Goal: Task Accomplishment & Management: Use online tool/utility

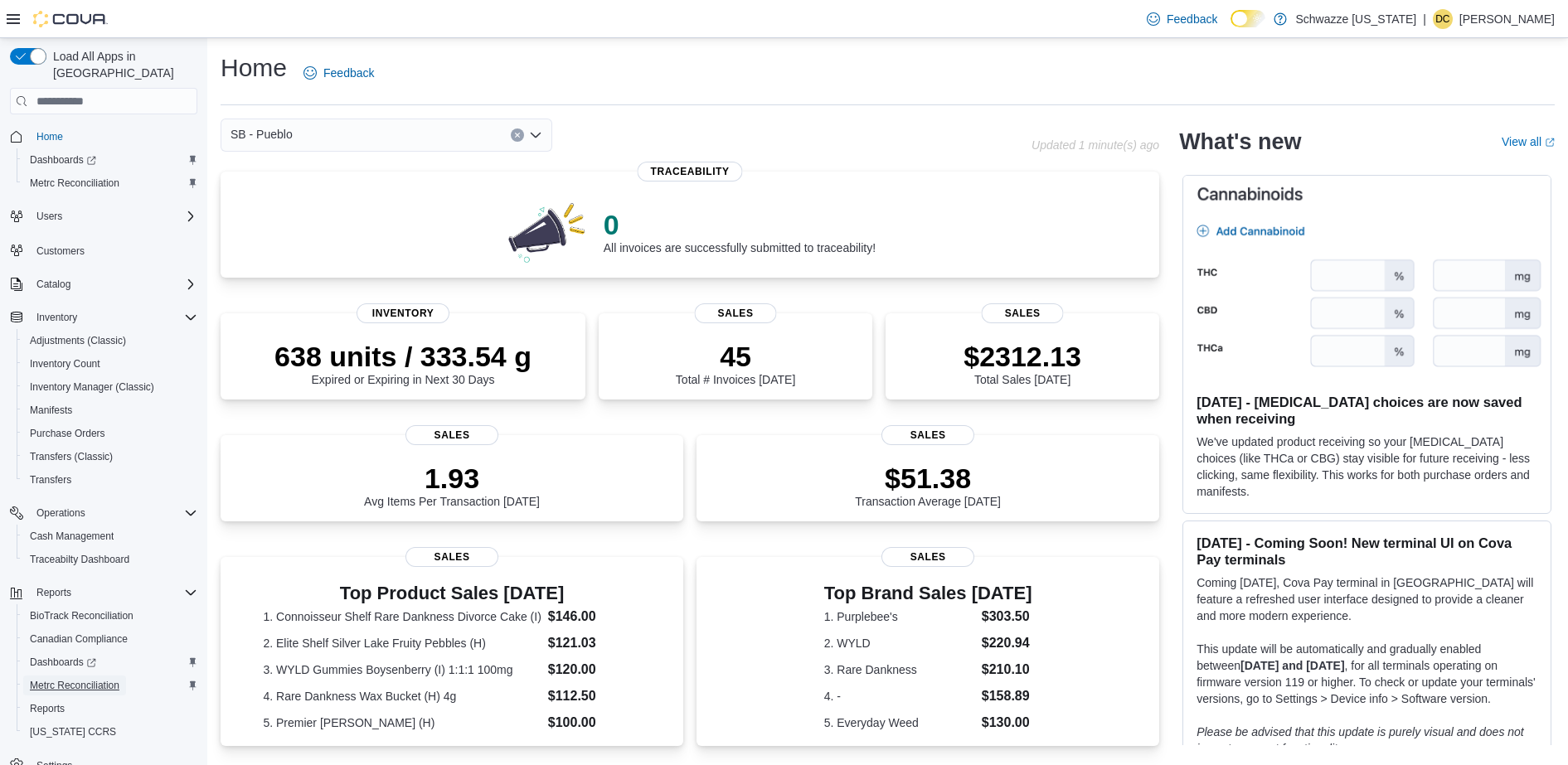
click at [51, 679] on span "Metrc Reconciliation" at bounding box center [75, 686] width 90 height 13
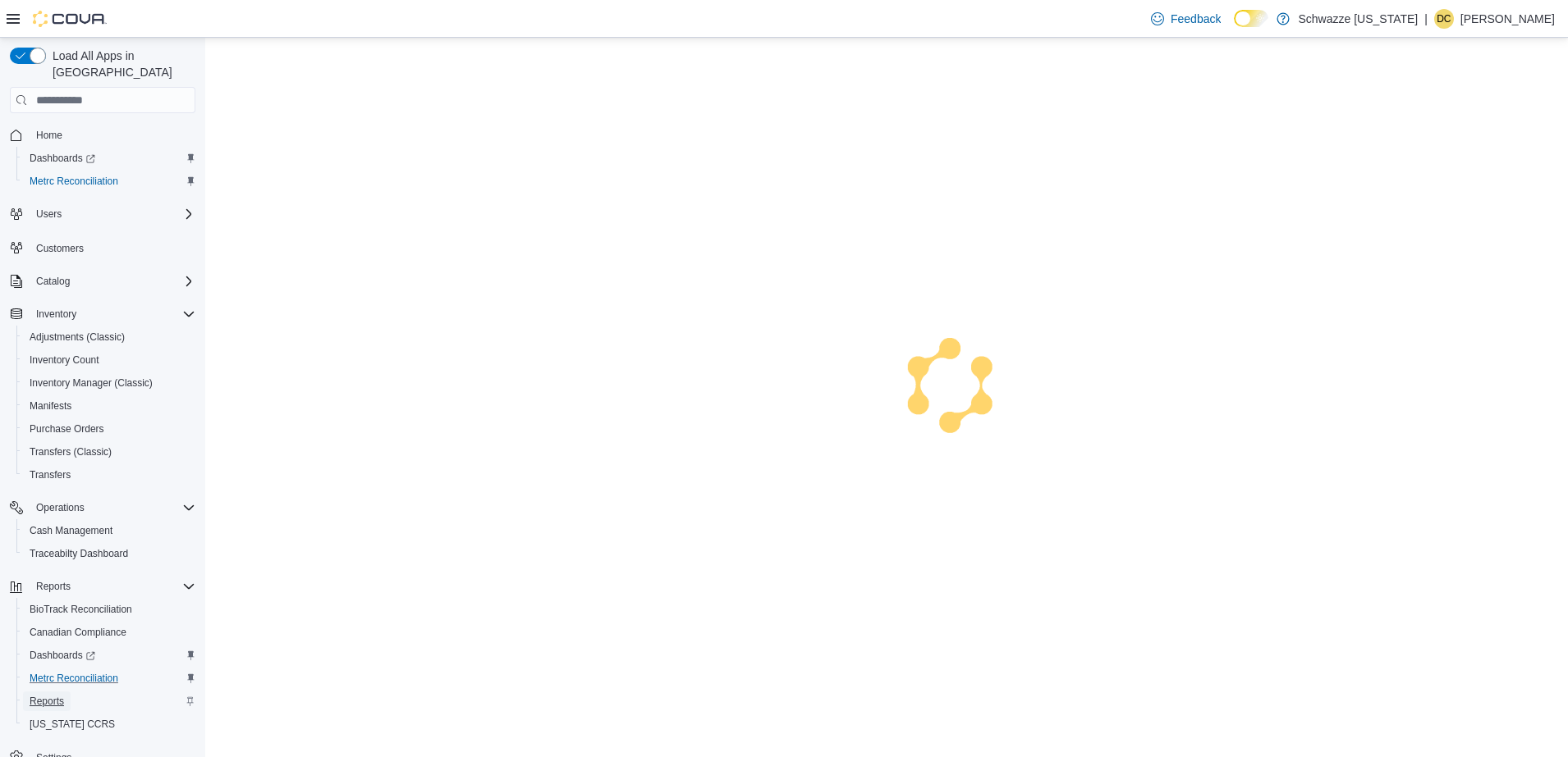
click at [48, 695] on span "Reports" at bounding box center [47, 701] width 35 height 13
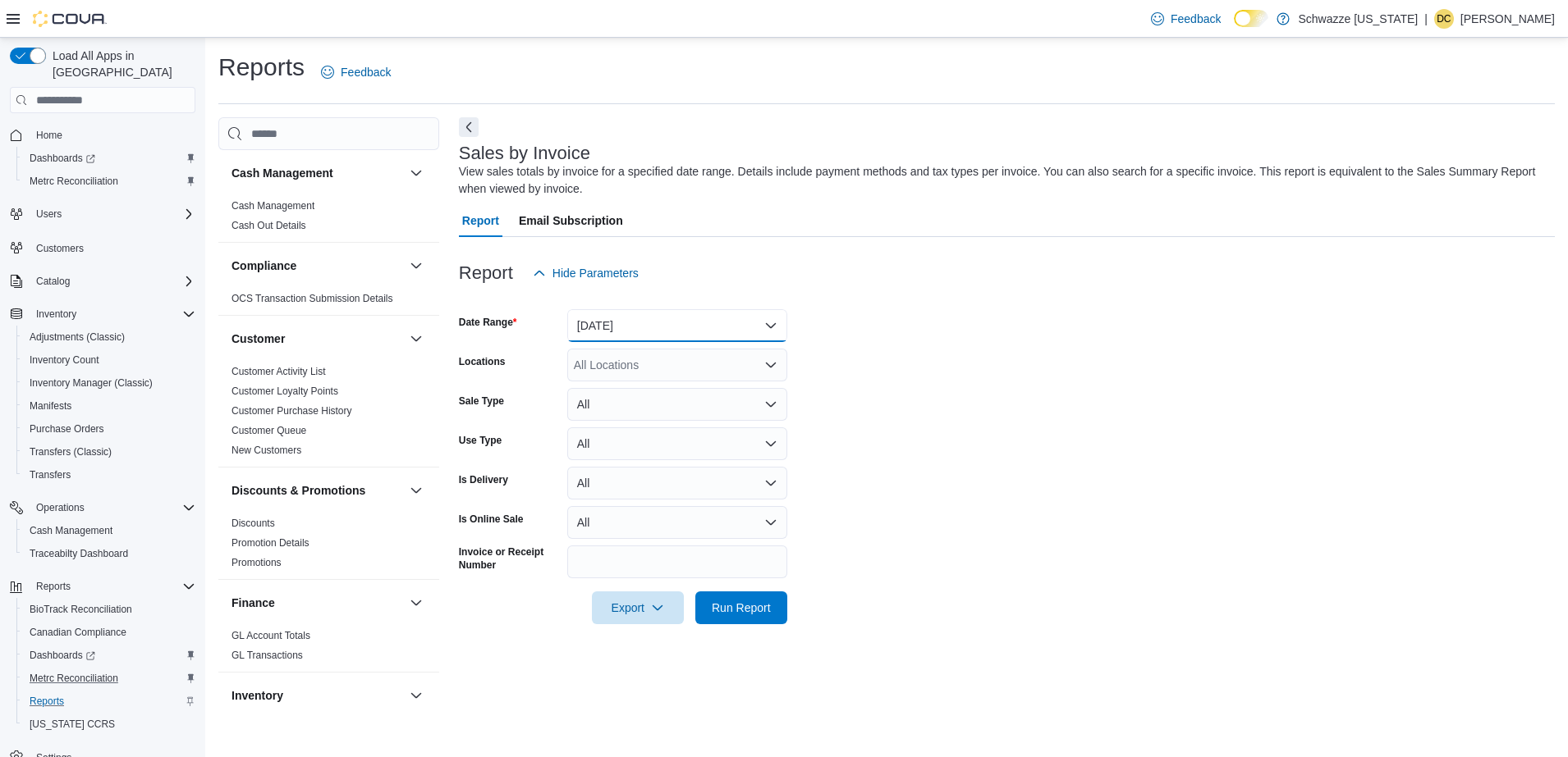
click at [669, 322] on button "Yesterday" at bounding box center [677, 326] width 220 height 33
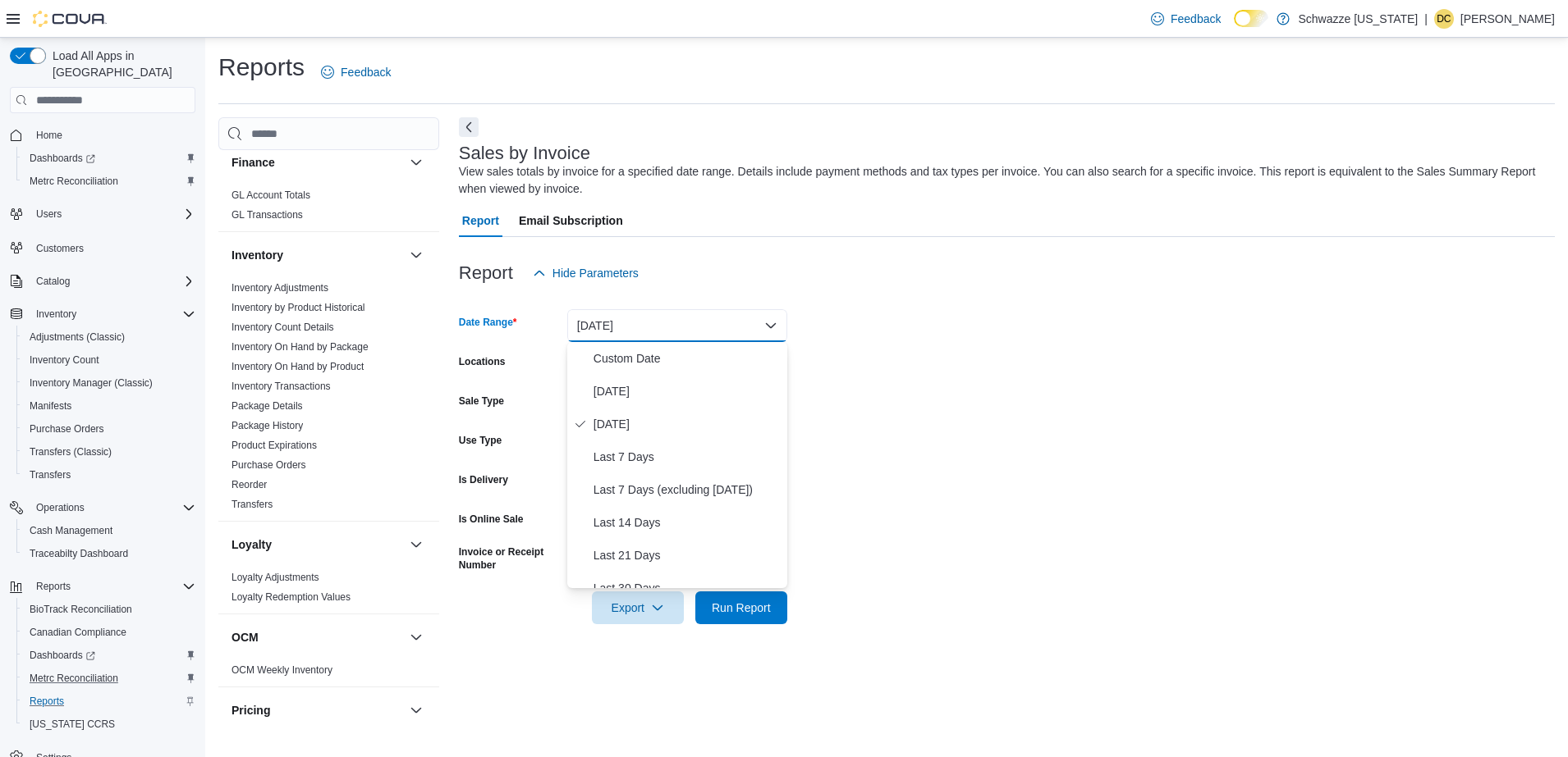
scroll to position [432, 0]
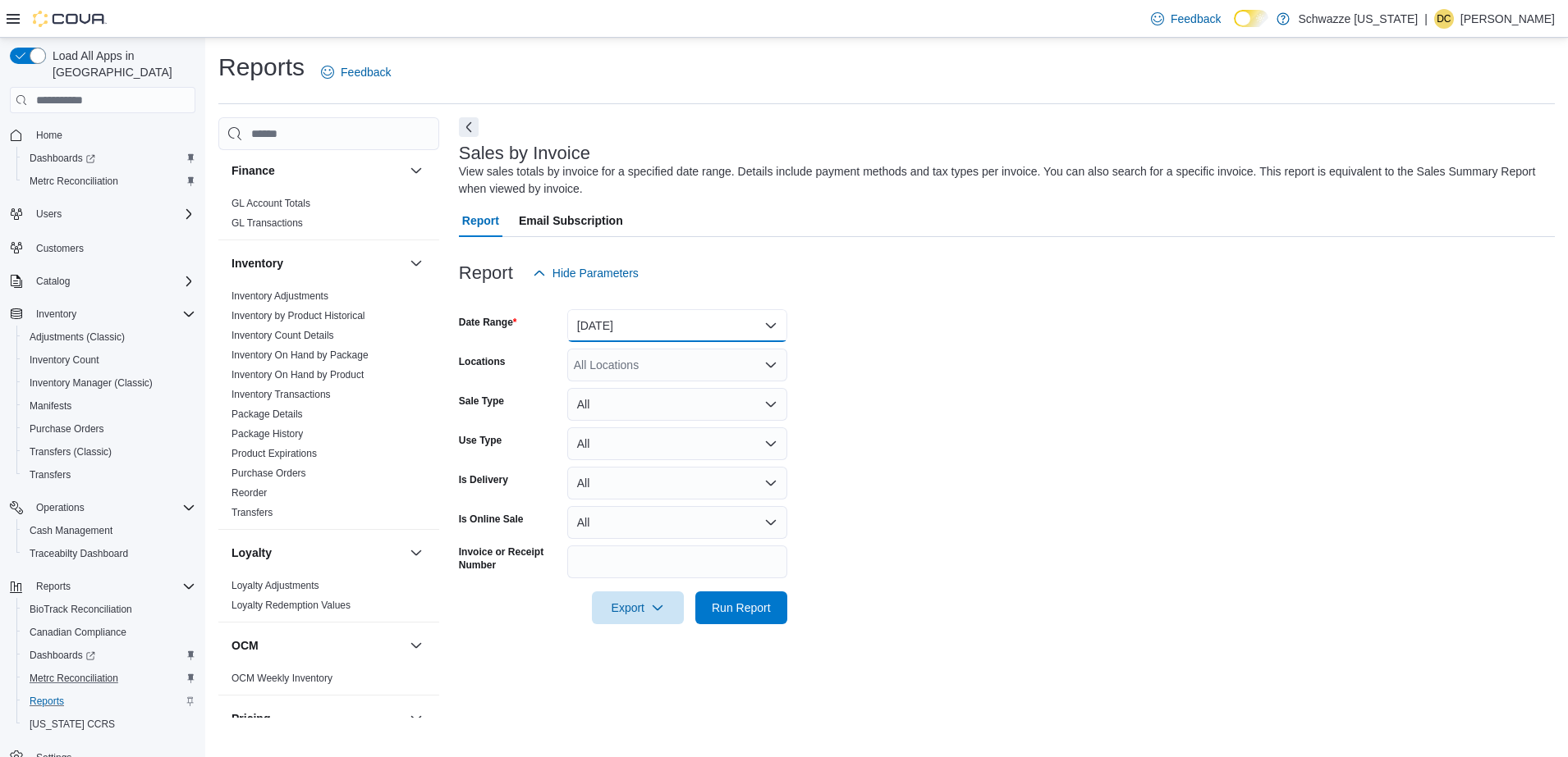
click at [711, 317] on button "Yesterday" at bounding box center [677, 326] width 220 height 33
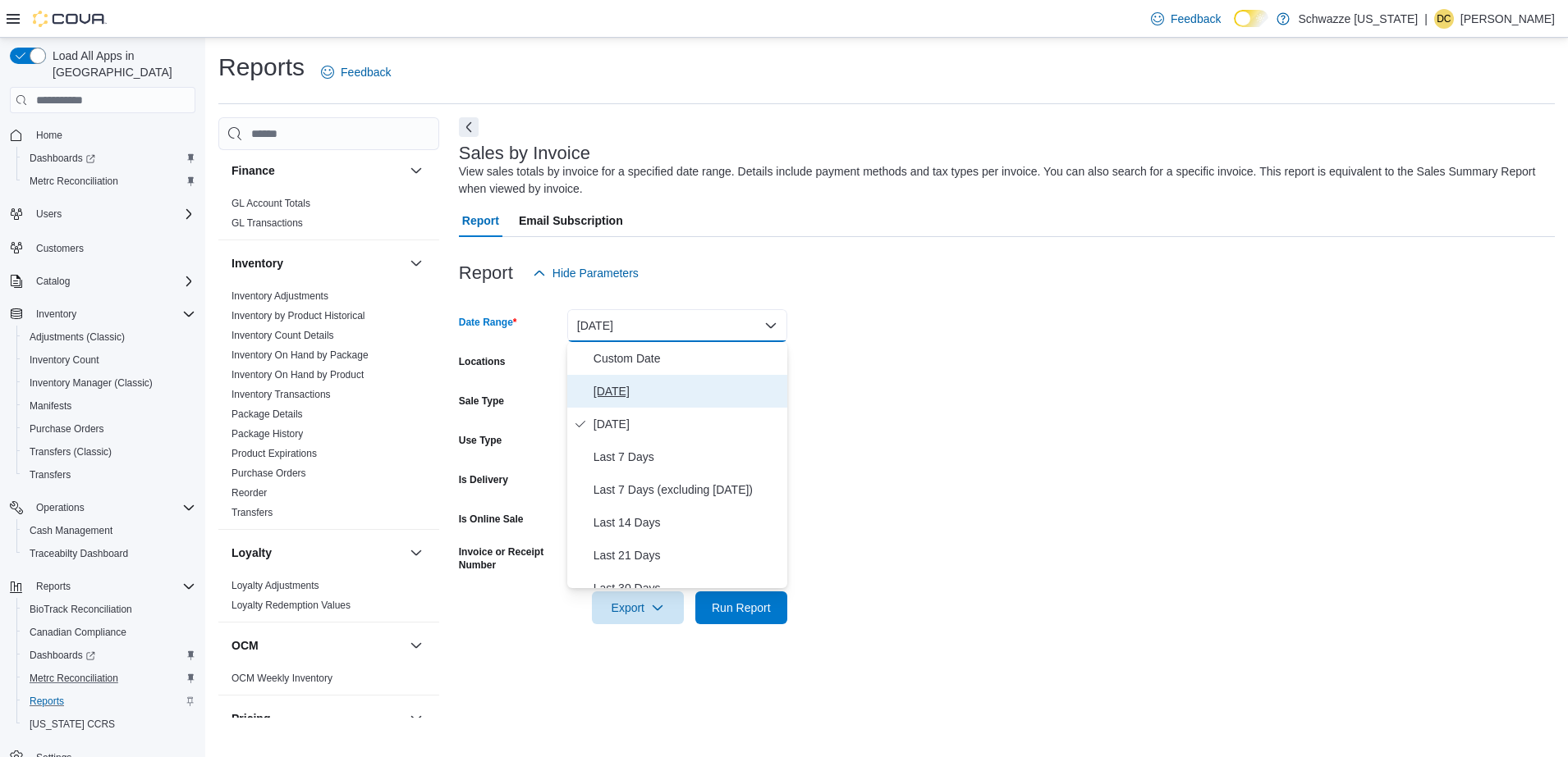
click at [631, 388] on span "Today" at bounding box center [687, 392] width 187 height 20
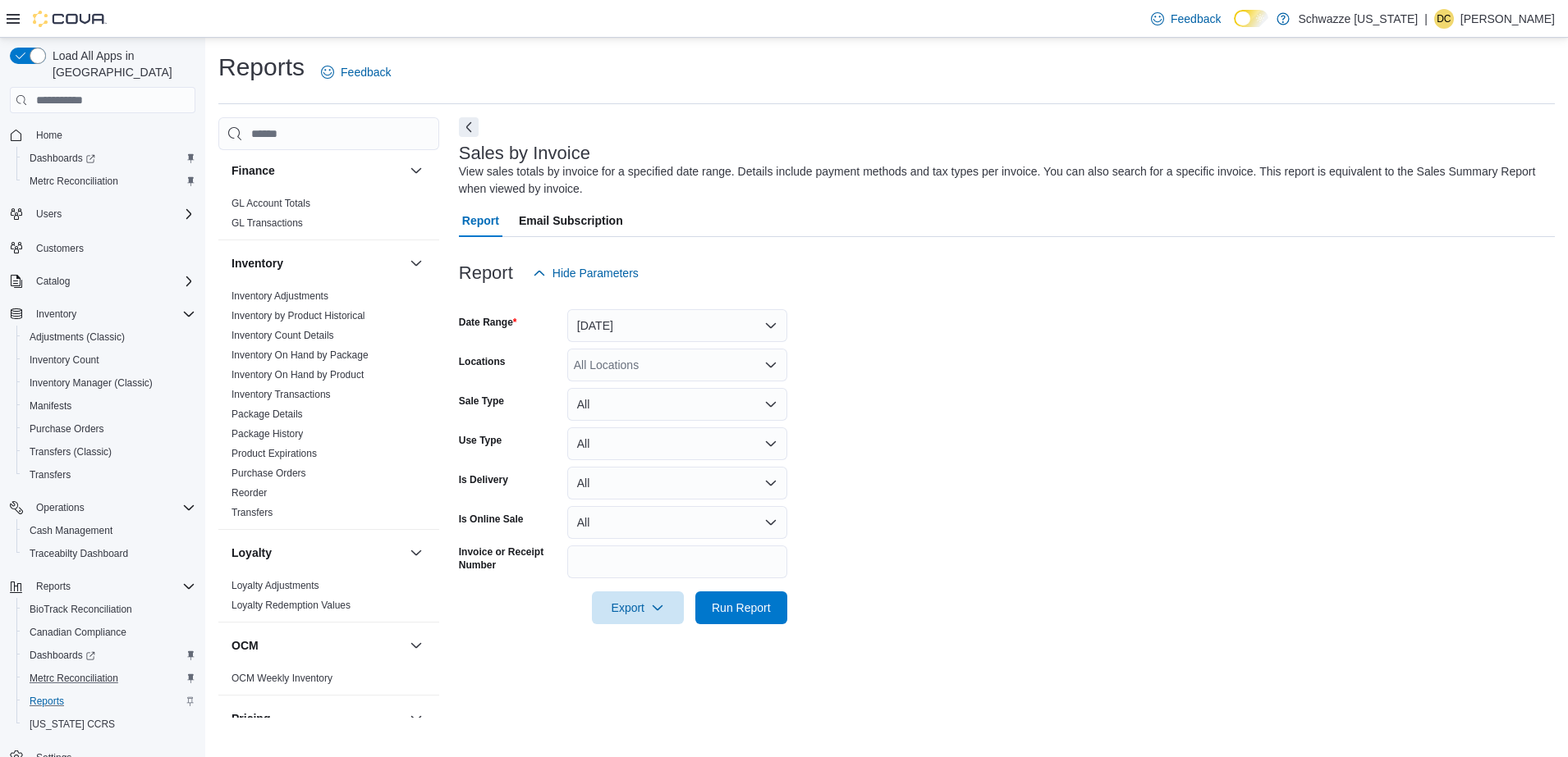
click at [868, 371] on form "Date Range Today Locations All Locations Sale Type All Use Type All Is Delivery…" at bounding box center [1007, 457] width 1096 height 335
click at [762, 367] on div "All Locations" at bounding box center [677, 365] width 220 height 33
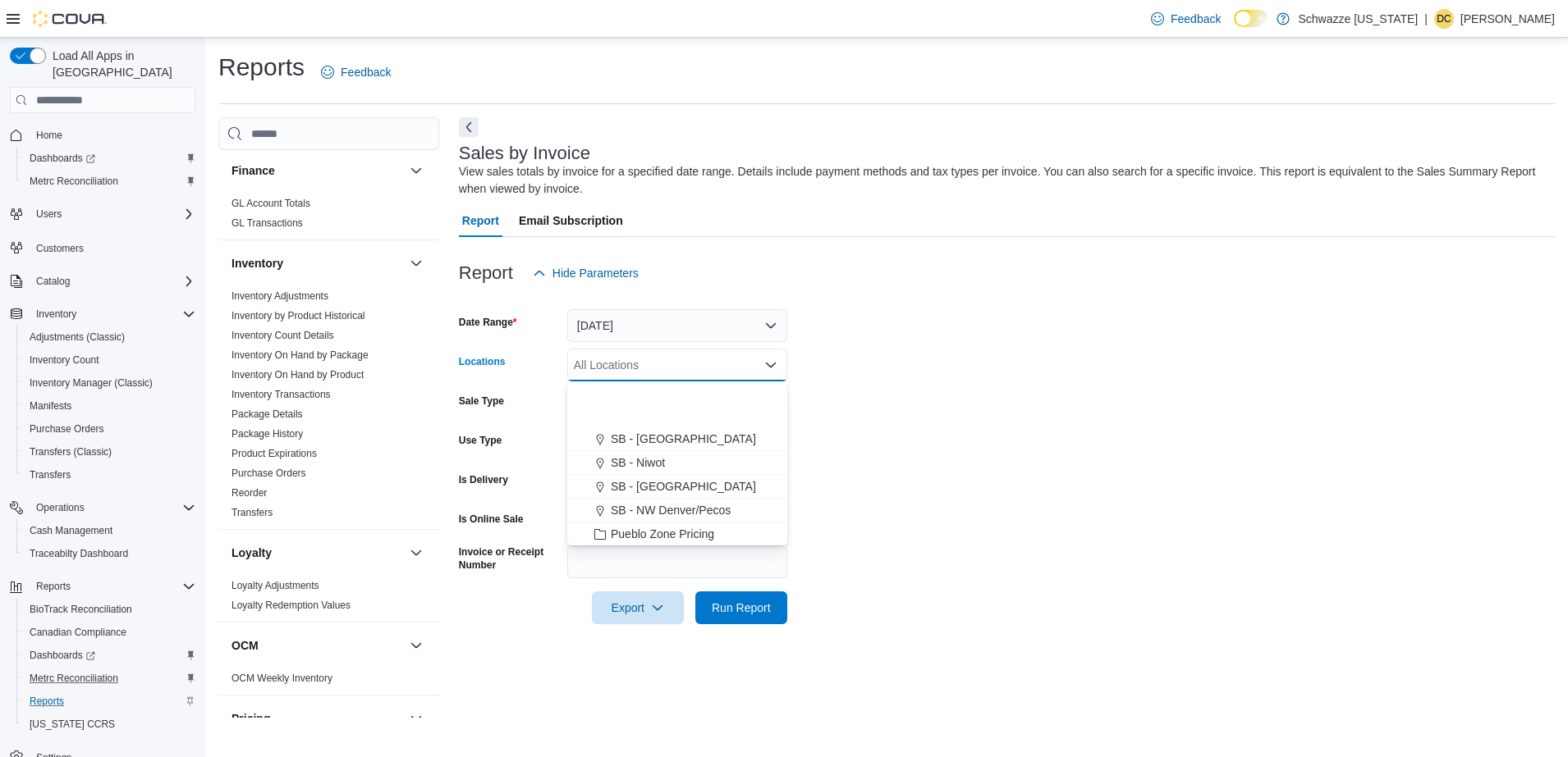
scroll to position [788, 0]
click at [737, 394] on div "SB - Pueblo" at bounding box center [677, 391] width 200 height 17
click at [641, 368] on icon "Remove SB - Pueblo from selection in this group" at bounding box center [642, 364] width 10 height 10
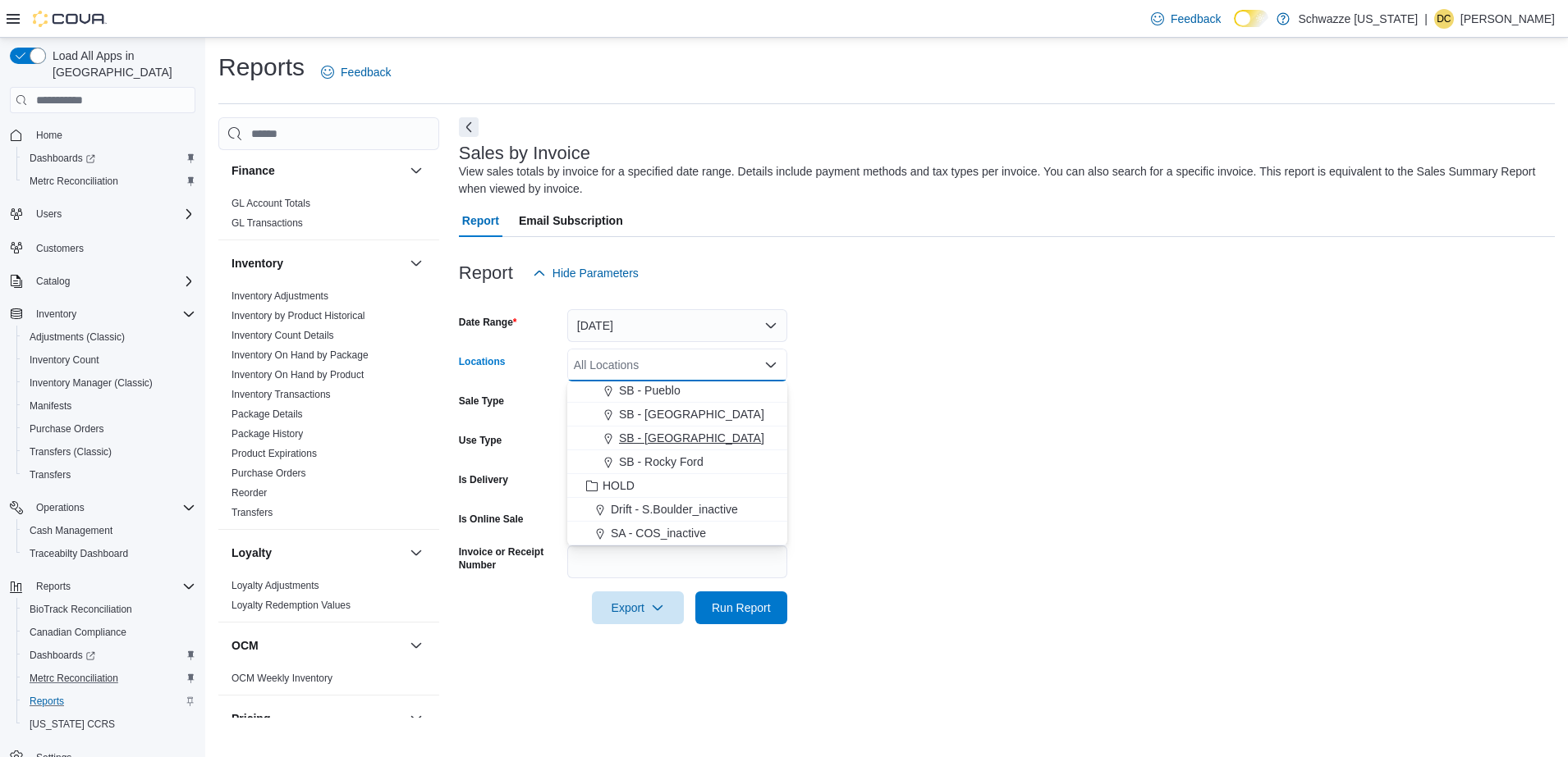
click at [692, 442] on span "SB - Pueblo West" at bounding box center [691, 438] width 145 height 17
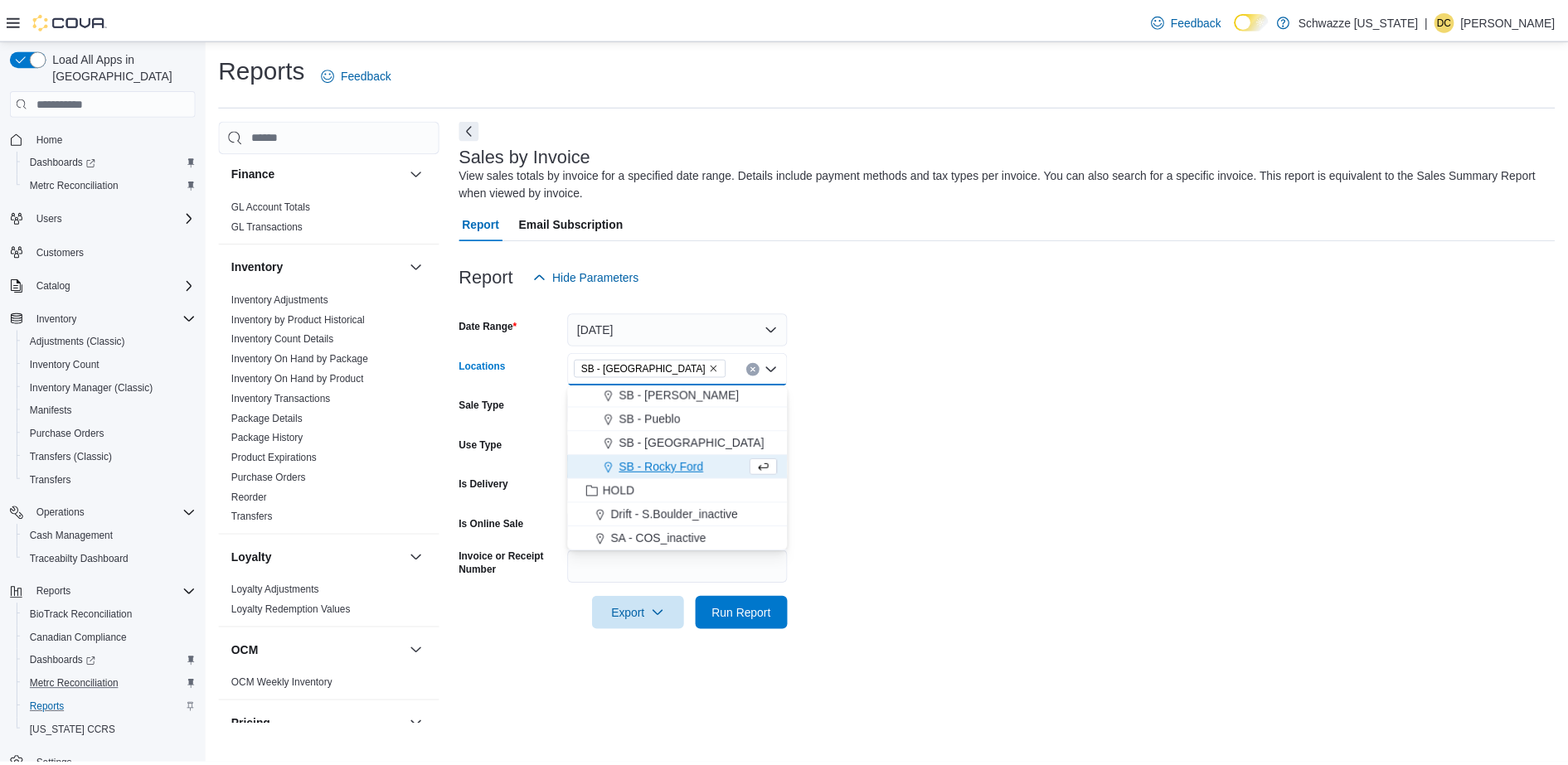
scroll to position [772, 0]
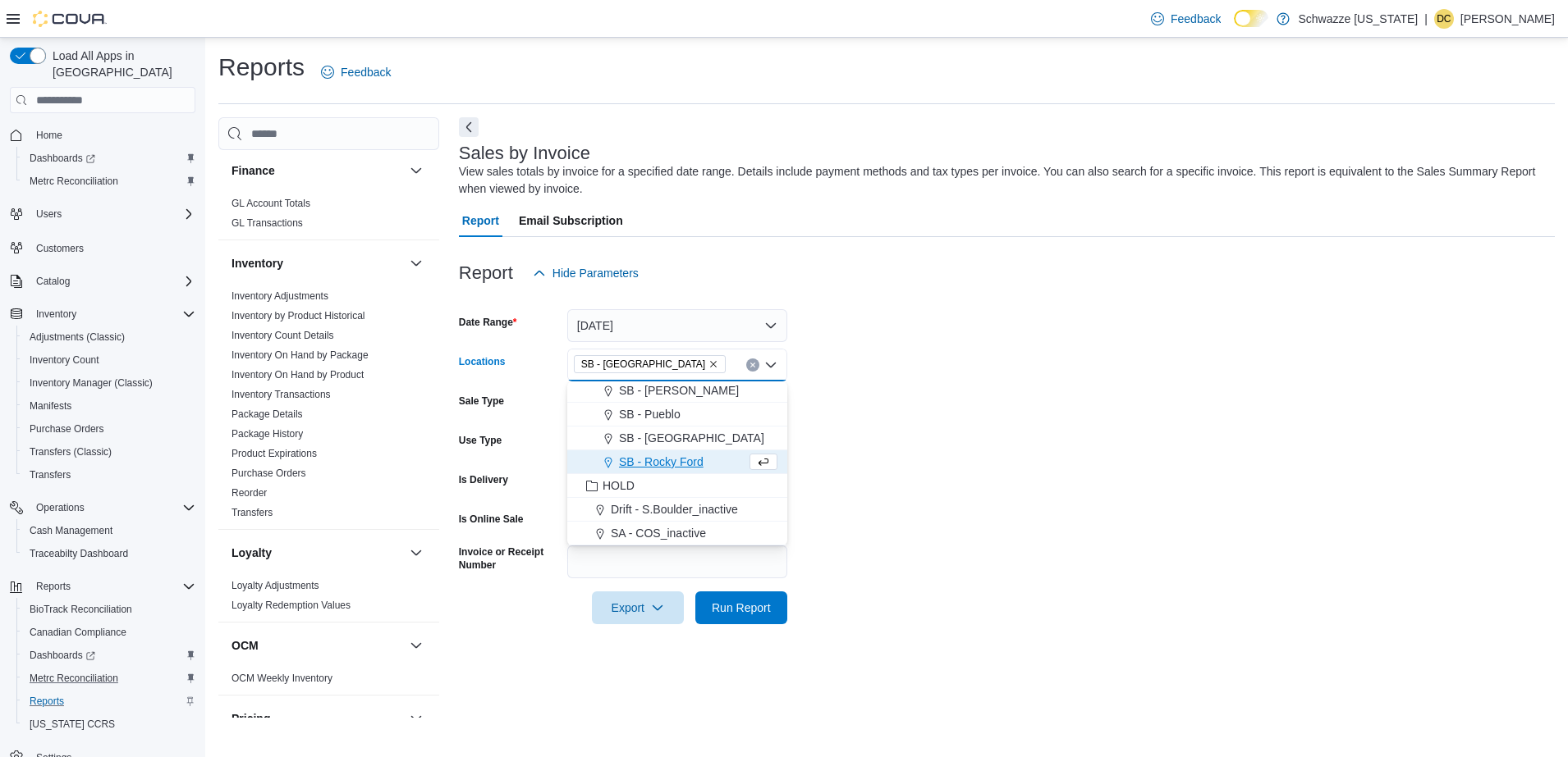
click at [825, 416] on form "Date Range Today Locations SB - Pueblo West Combo box. Selected. SB - Pueblo We…" at bounding box center [1007, 457] width 1096 height 335
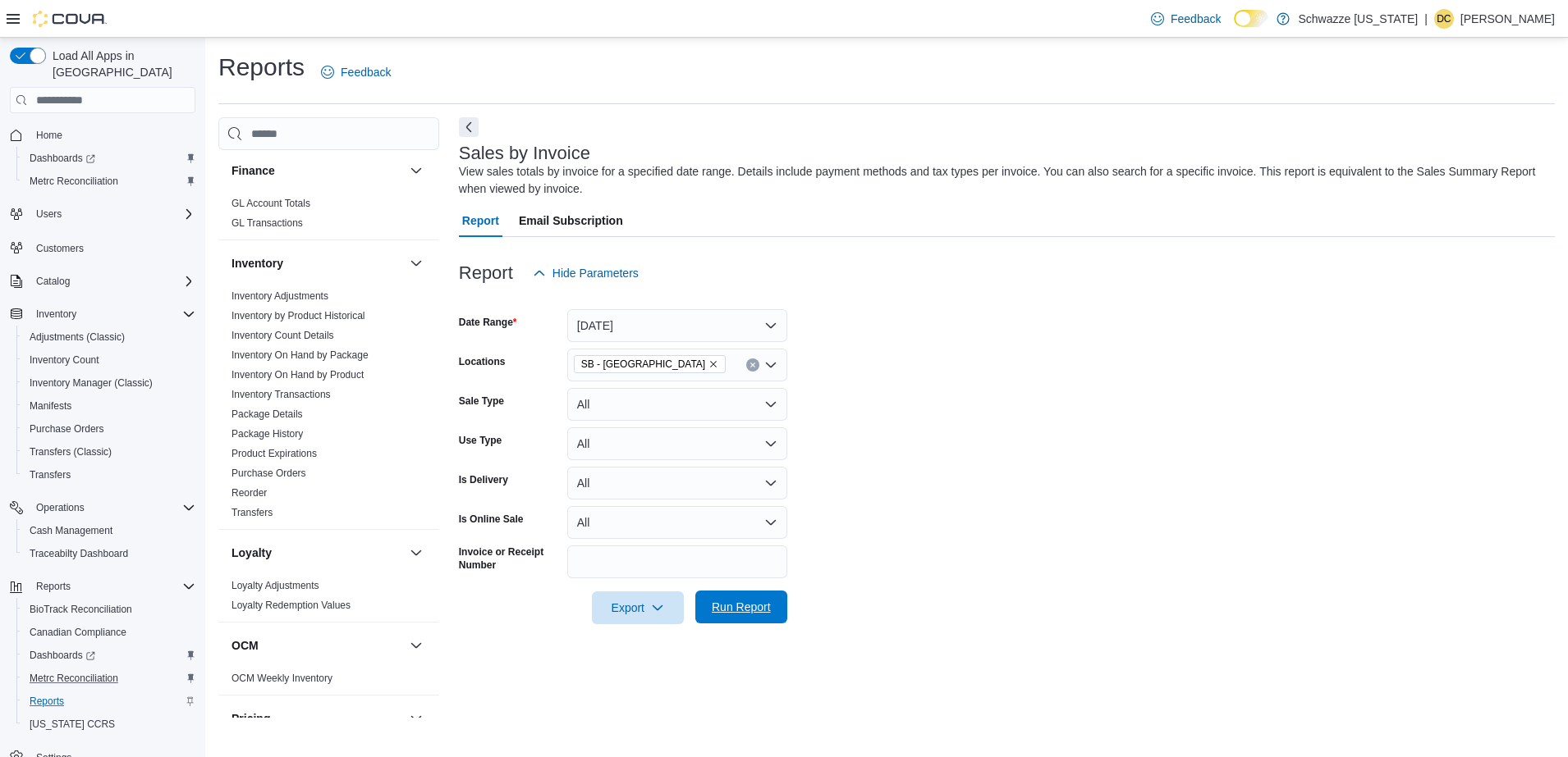
click at [756, 610] on span "Run Report" at bounding box center [741, 608] width 59 height 17
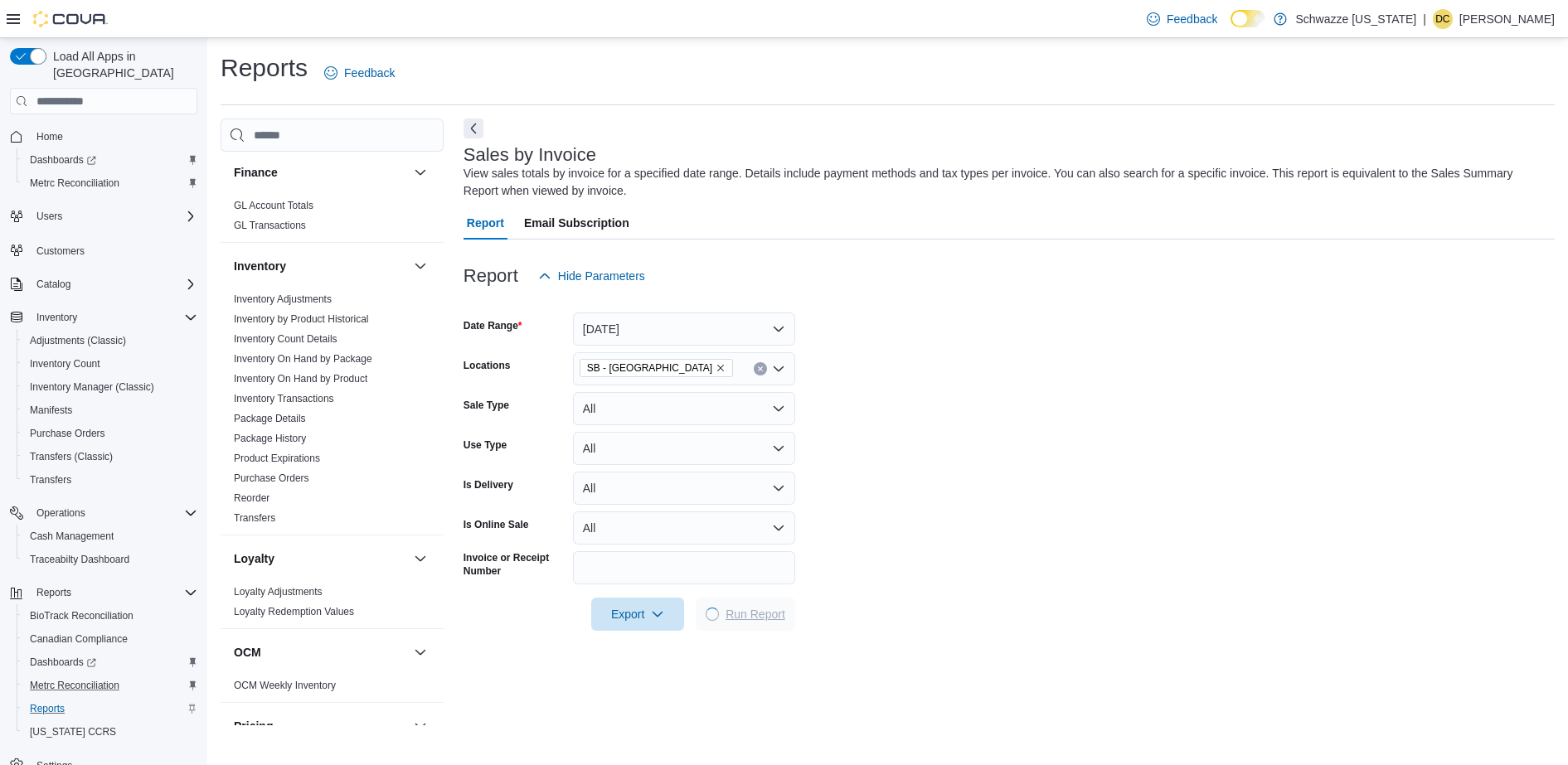
click at [763, 617] on span "Run Report" at bounding box center [755, 615] width 60 height 17
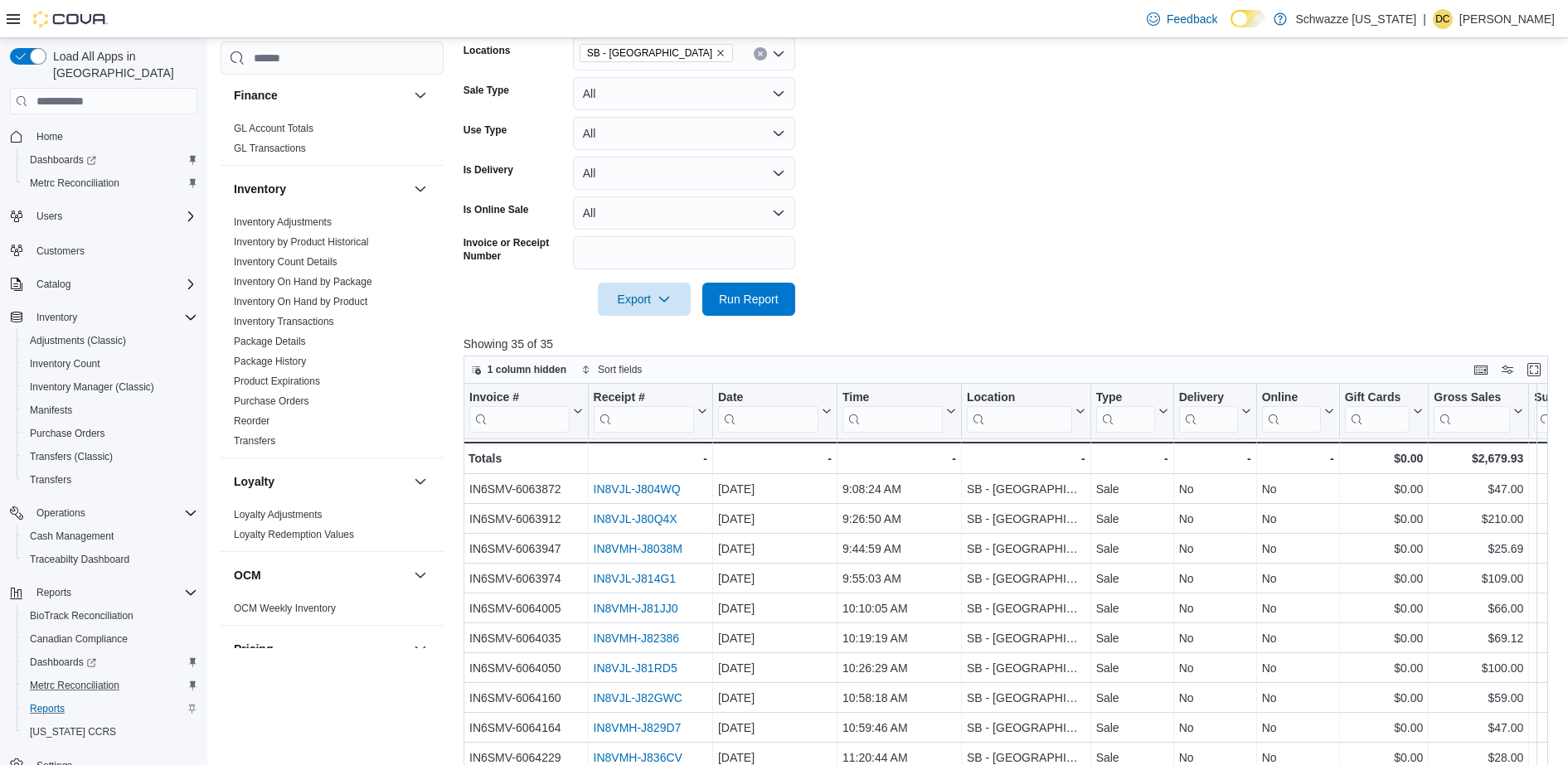
scroll to position [319, 0]
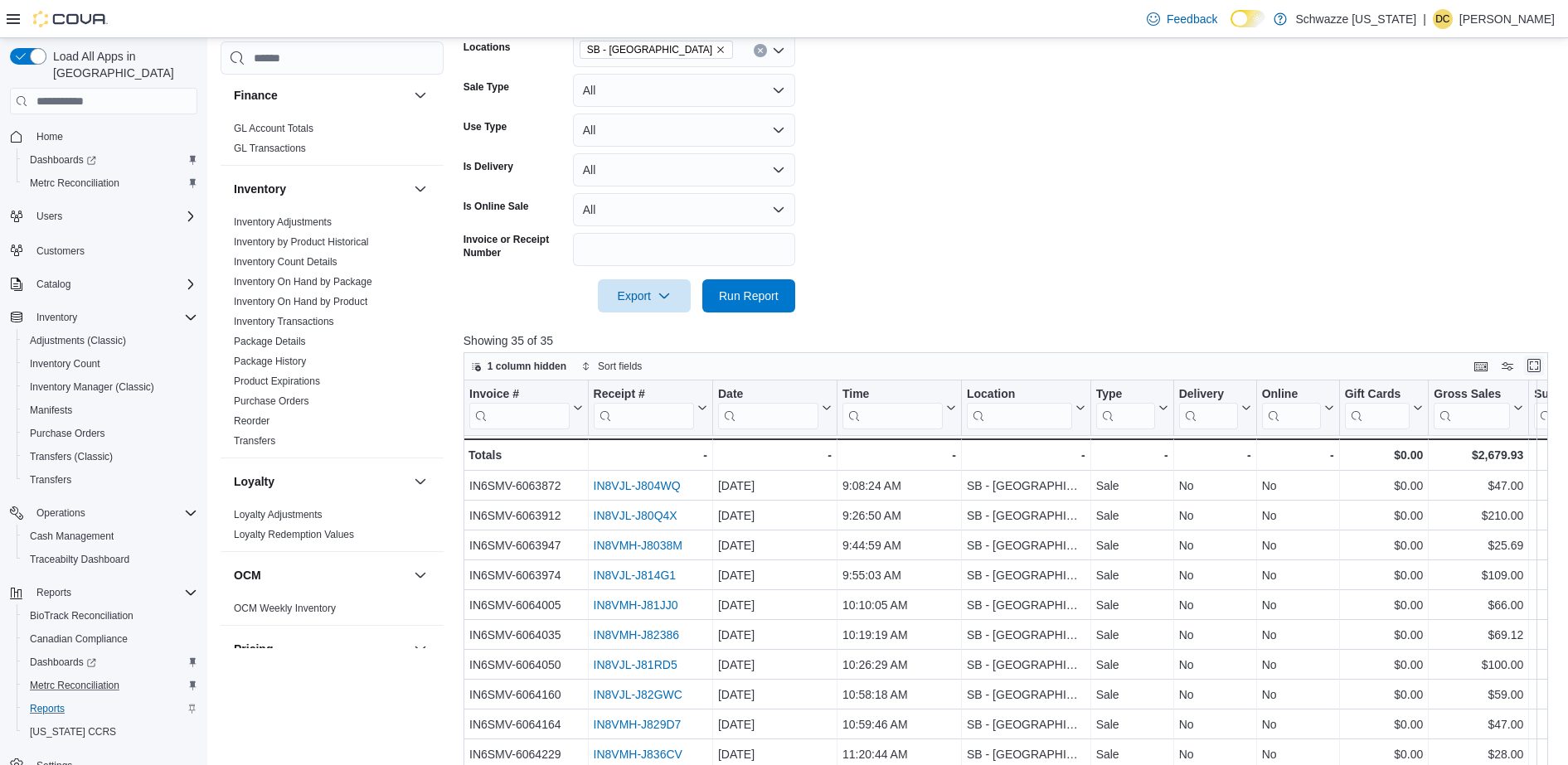
click at [1543, 370] on button "Enter fullscreen" at bounding box center [1534, 366] width 20 height 20
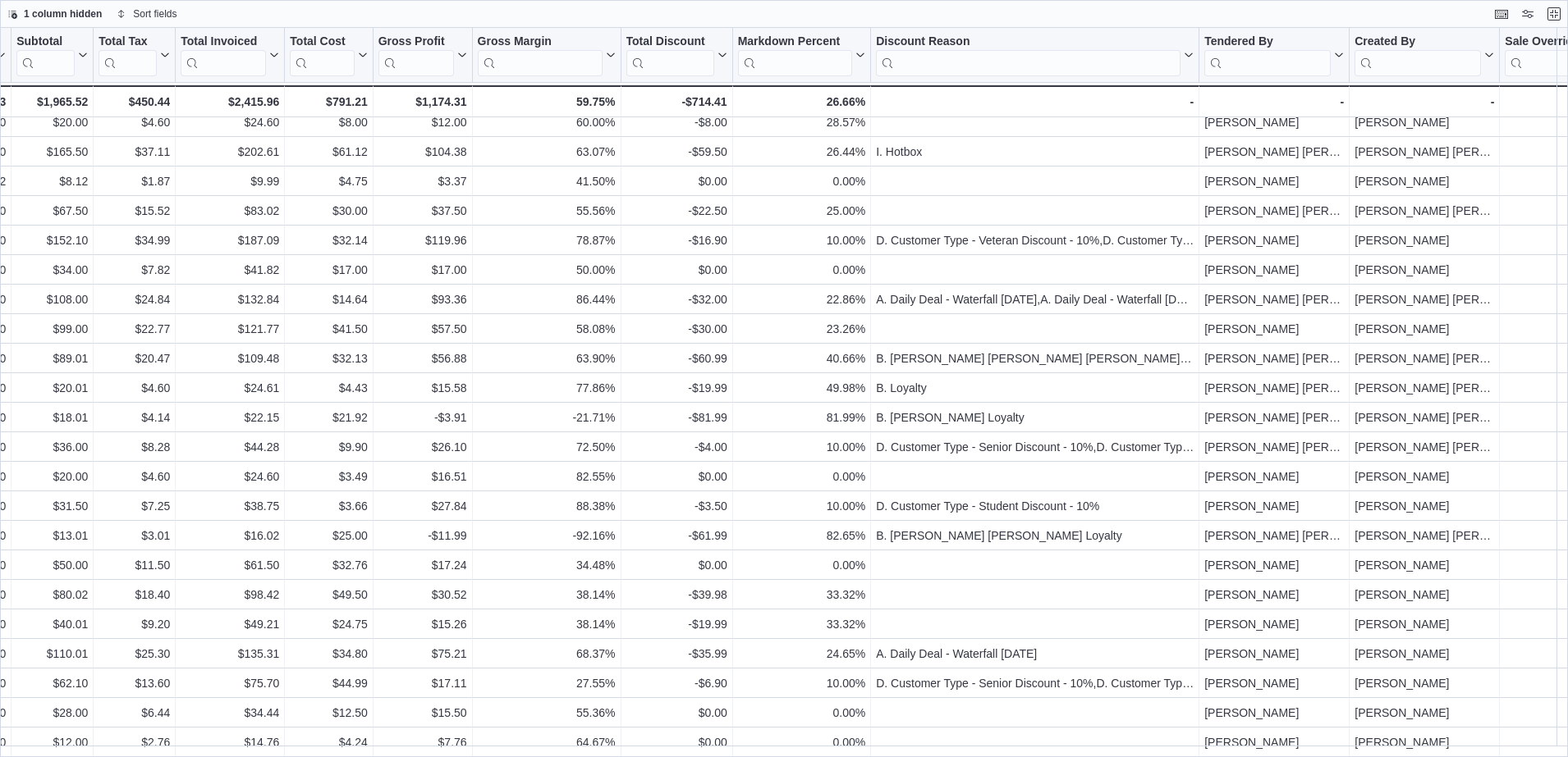
scroll to position [404, 1046]
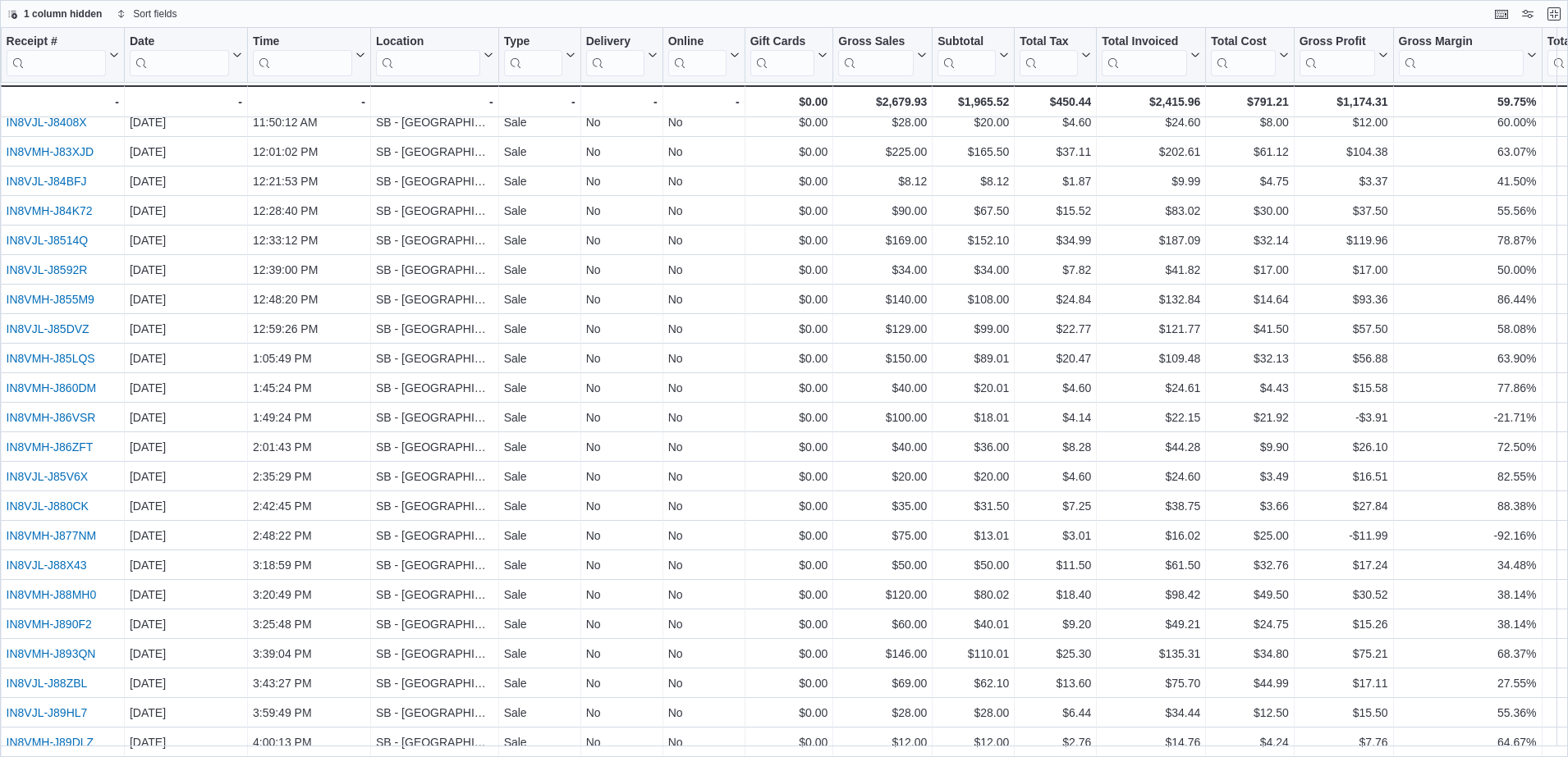
scroll to position [404, 0]
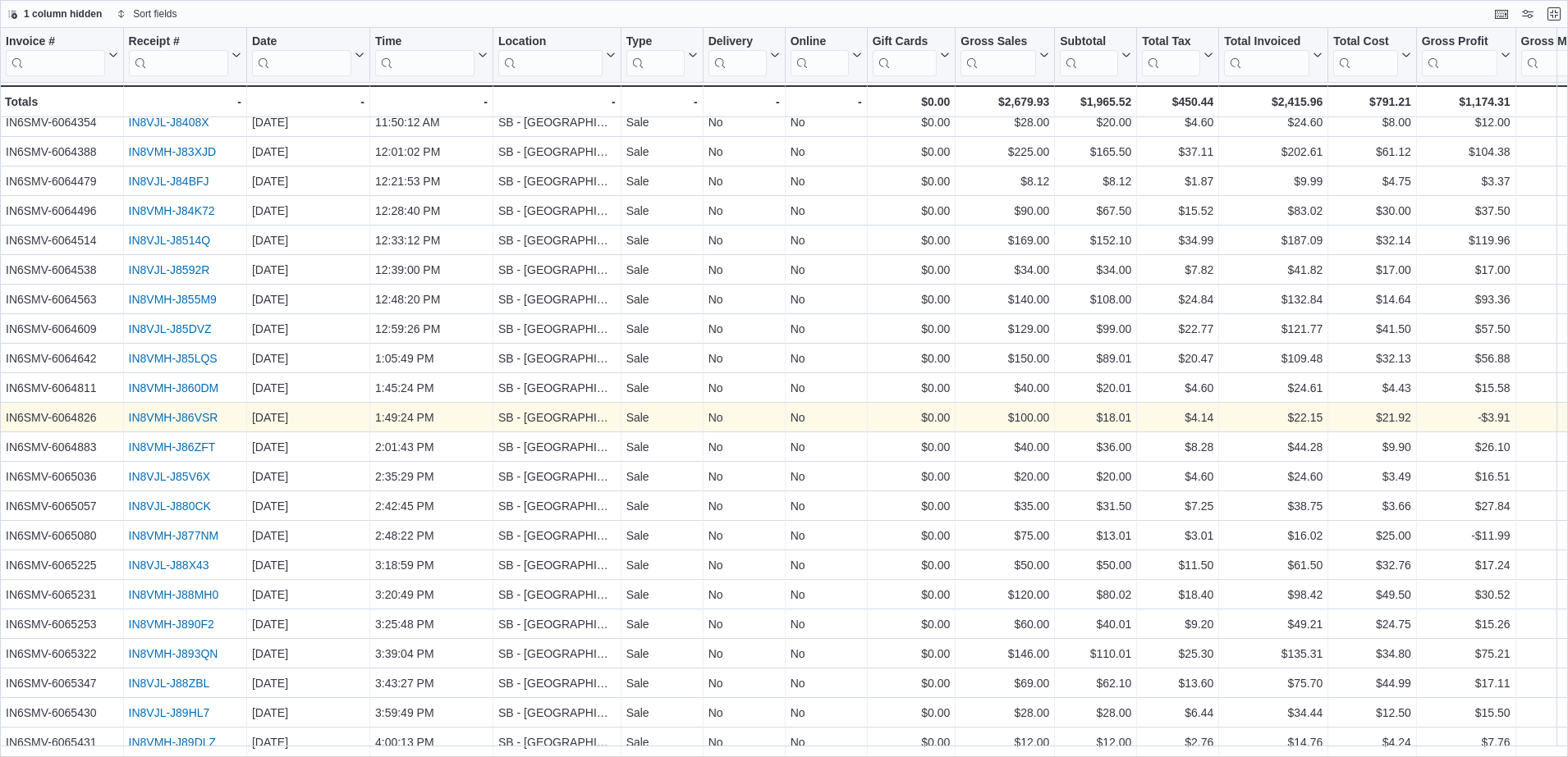
click at [161, 411] on link "IN8VMH-J86VSR" at bounding box center [174, 418] width 90 height 13
